Goal: Participate in discussion: Engage in conversation with other users on a specific topic

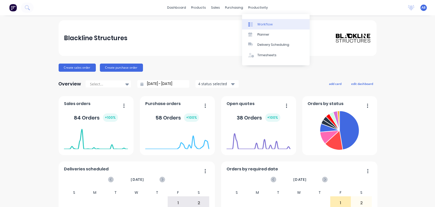
click at [257, 22] on div "Workflow" at bounding box center [264, 24] width 15 height 5
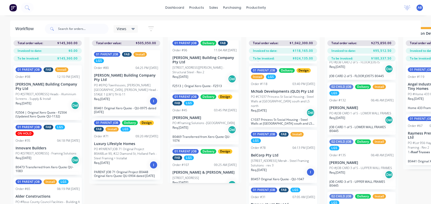
scroll to position [713, 0]
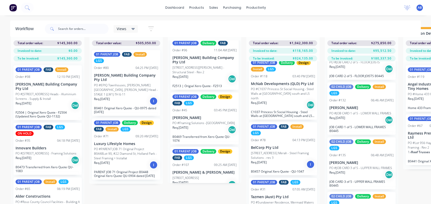
click at [273, 160] on div "Req. [DATE] I" at bounding box center [283, 164] width 64 height 9
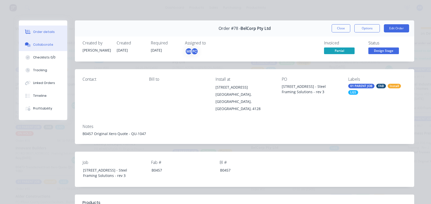
click at [50, 43] on button "Collaborate" at bounding box center [43, 44] width 48 height 13
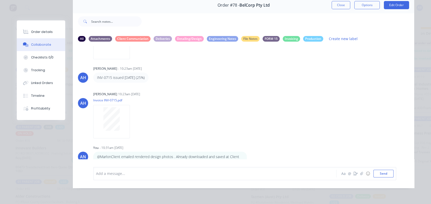
scroll to position [27, 0]
click at [99, 174] on div at bounding box center [207, 172] width 223 height 5
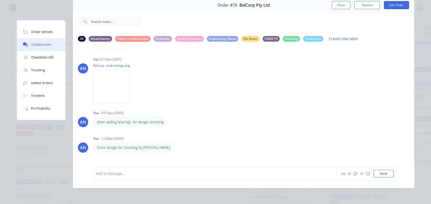
click at [174, 113] on div "AN You 02:10pm [DATE] image.png Labels Download Delete AH [PERSON_NAME] - 10:23…" at bounding box center [243, 102] width 341 height 113
click at [273, 3] on button "Close" at bounding box center [341, 5] width 19 height 8
